Goal: Task Accomplishment & Management: Use online tool/utility

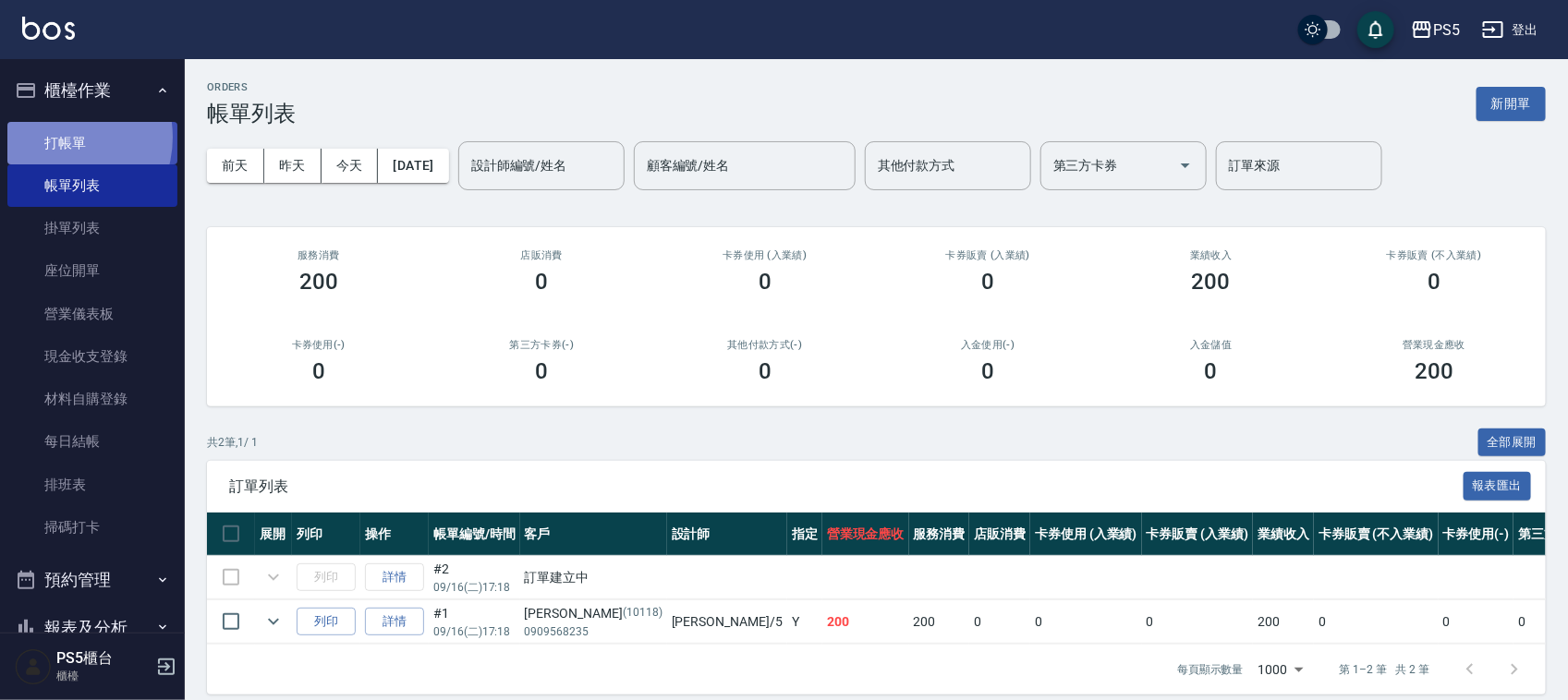
click at [57, 136] on link "打帳單" at bounding box center [92, 142] width 170 height 43
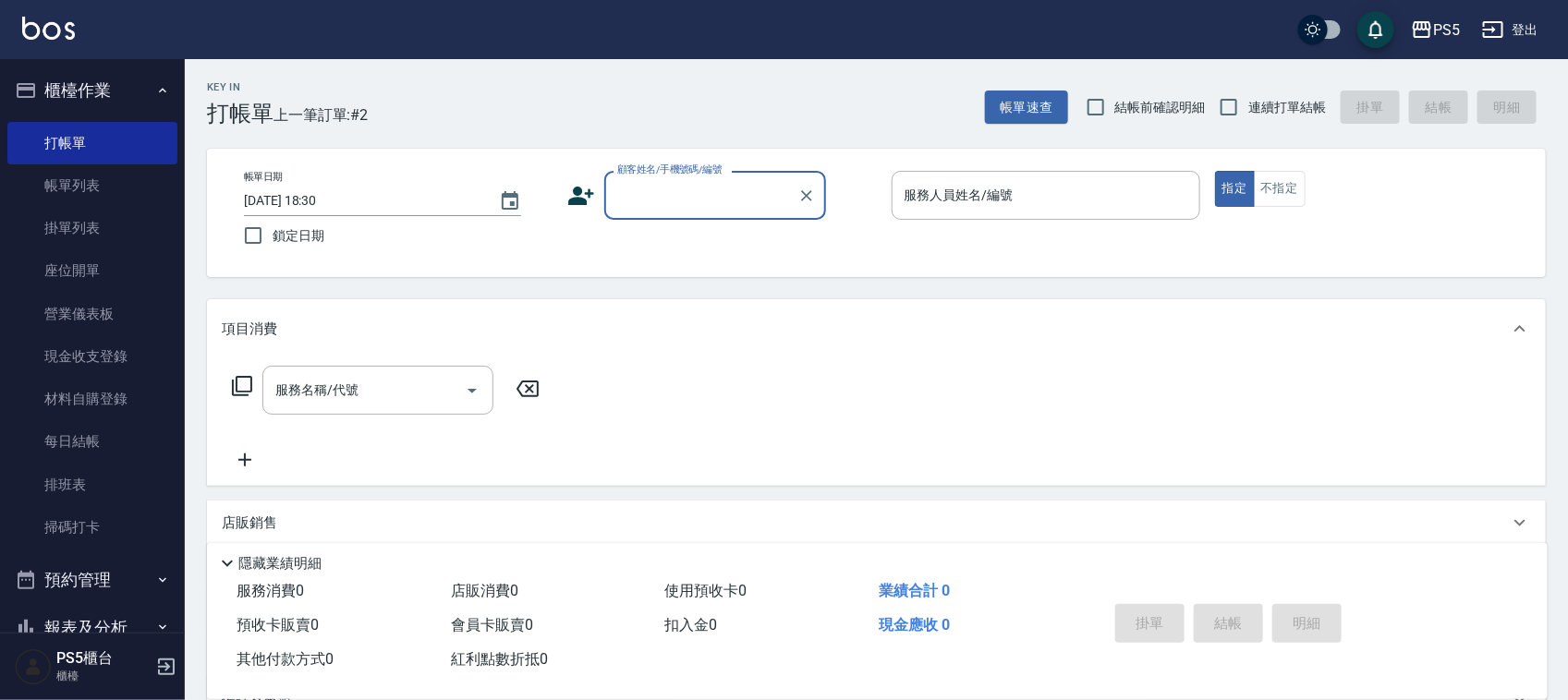
click at [655, 195] on input "顧客姓名/手機號碼/編號" at bounding box center [701, 195] width 177 height 32
click at [669, 236] on li "*[PERSON_NAME]/0933071219/0933071219" at bounding box center [714, 252] width 222 height 50
type input "*[PERSON_NAME]/0933071219/0933071219"
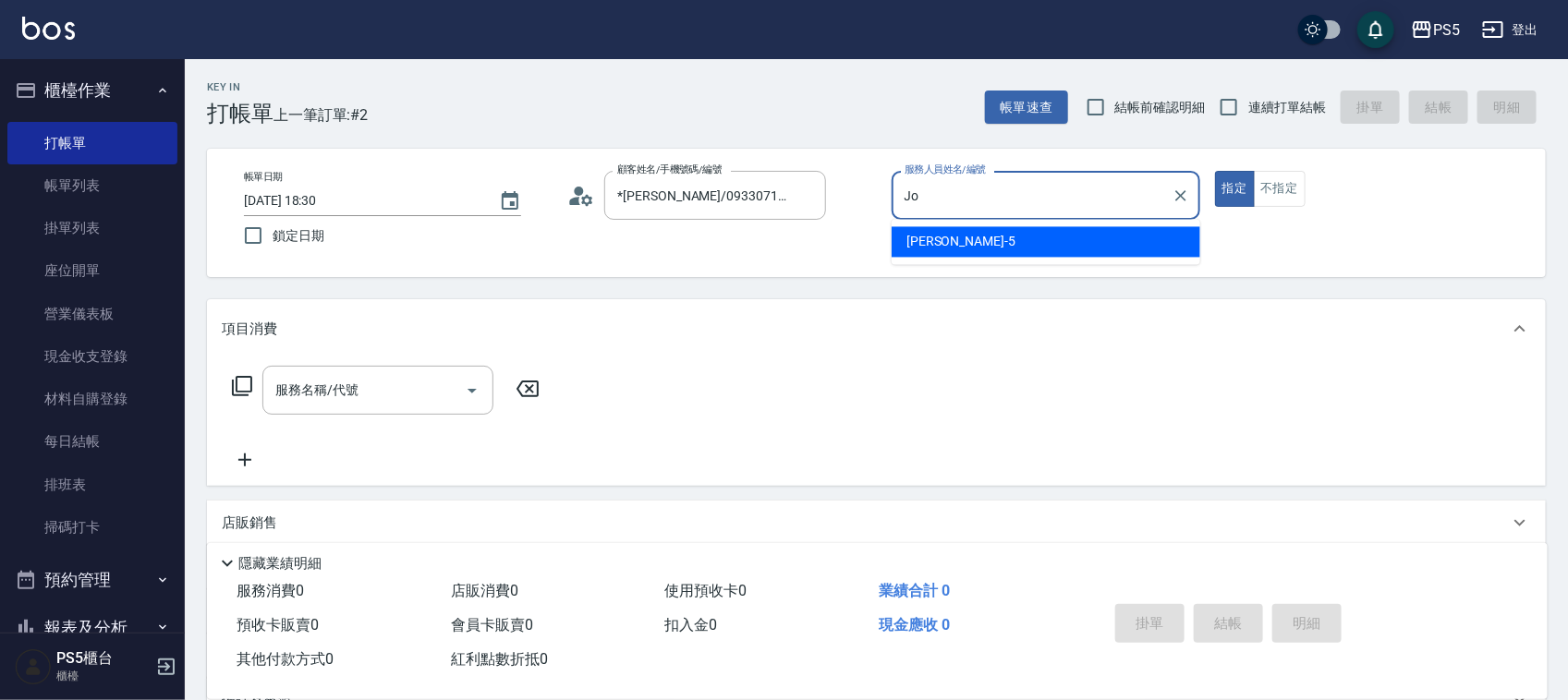
type input "J"
type input "ADA-3"
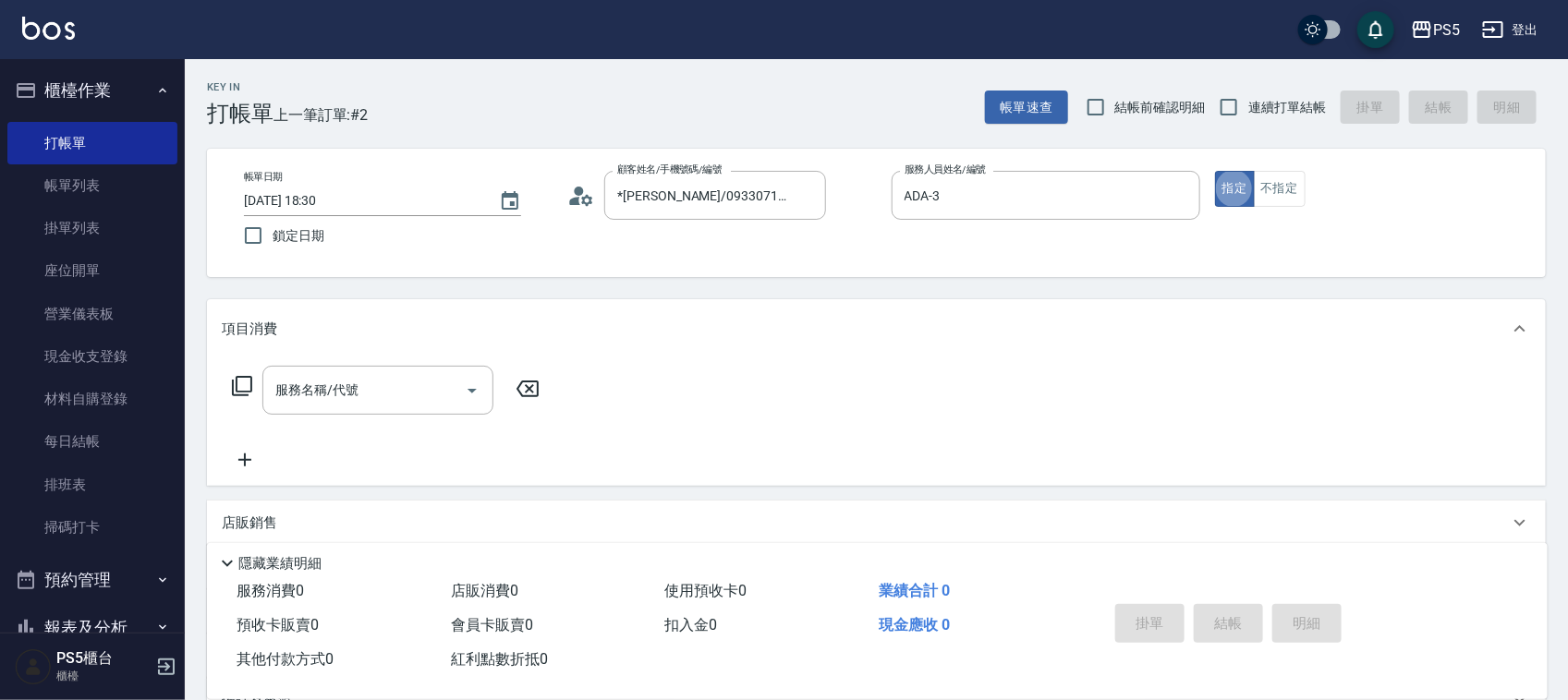
type button "true"
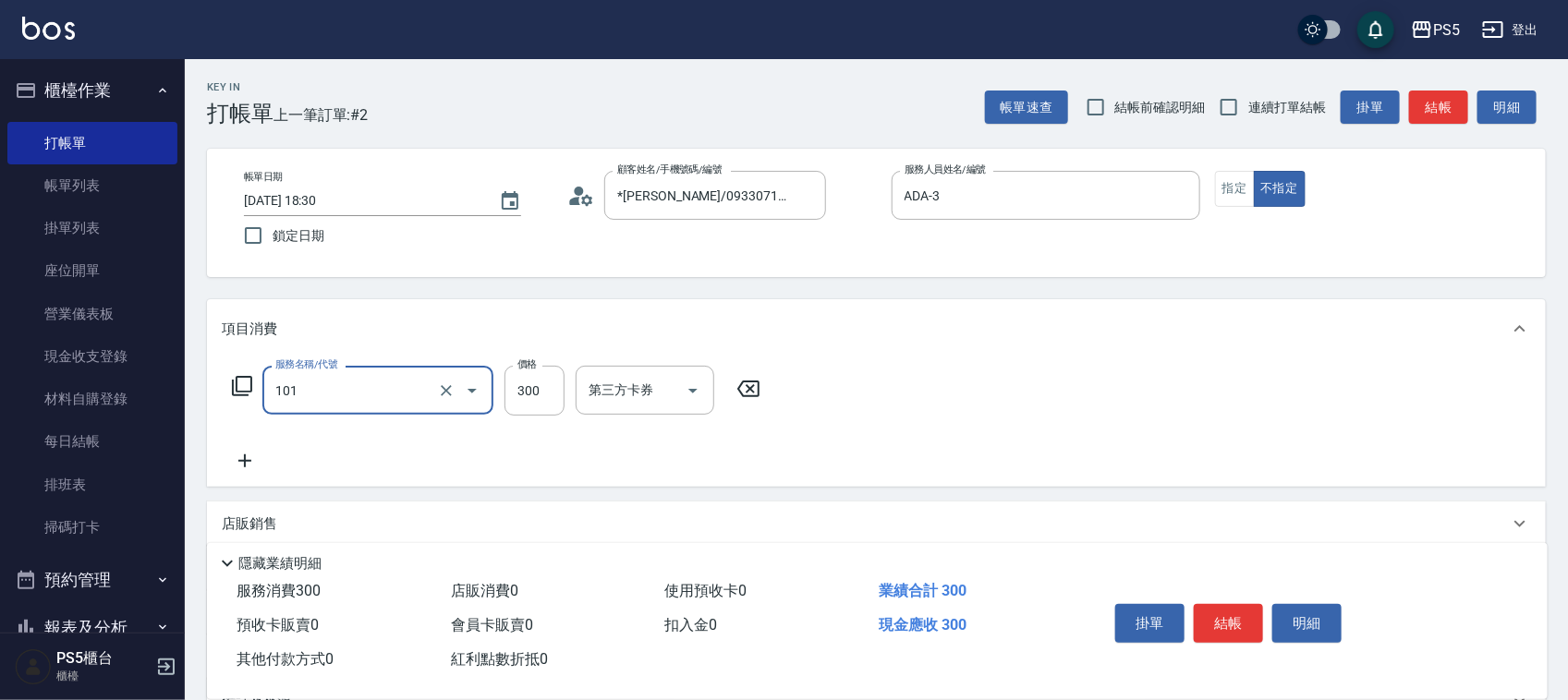
type input "洗髮(101)"
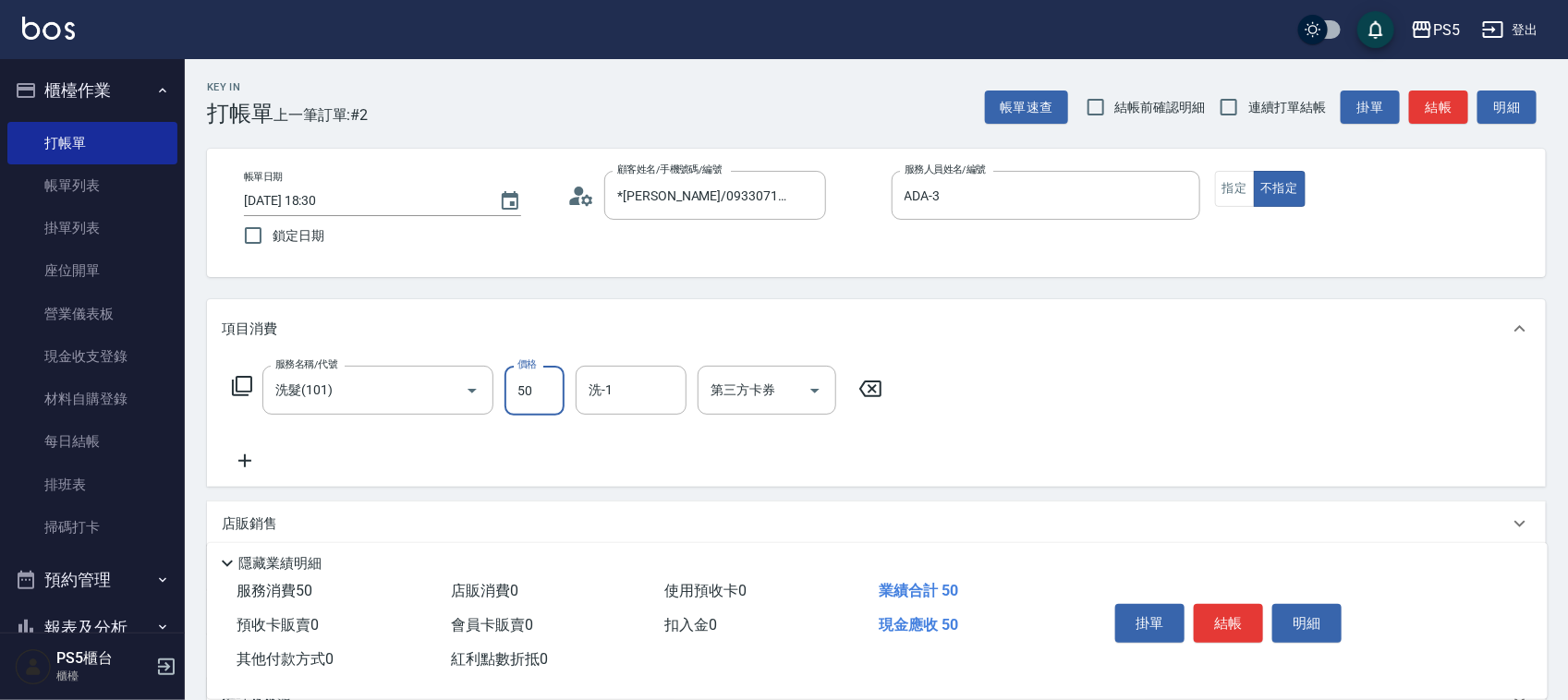
type input "500"
